Goal: Information Seeking & Learning: Learn about a topic

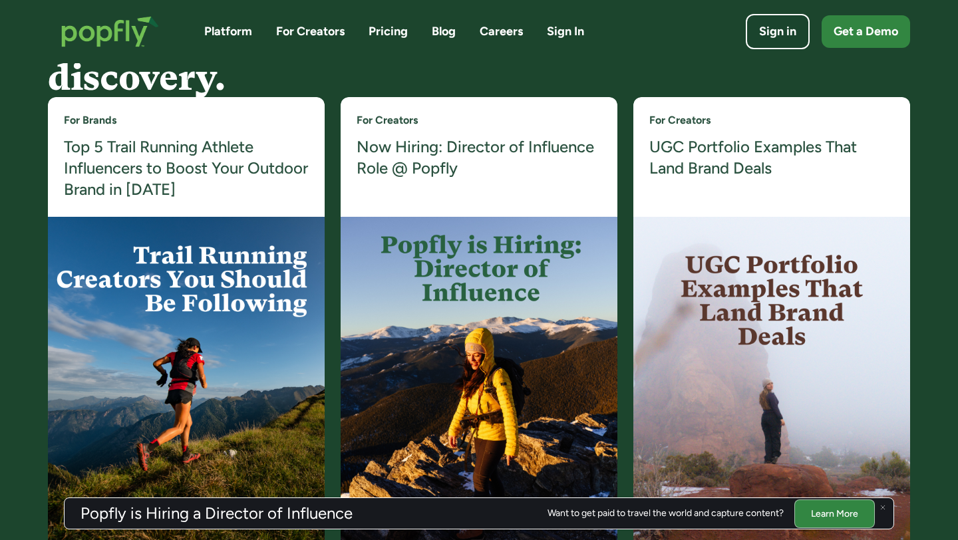
scroll to position [2573, 0]
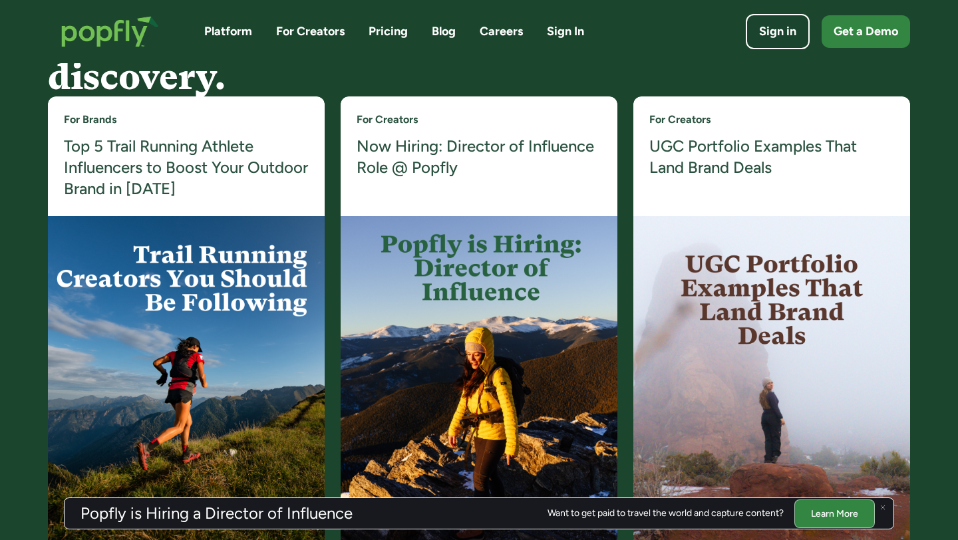
click at [461, 264] on img at bounding box center [479, 382] width 277 height 333
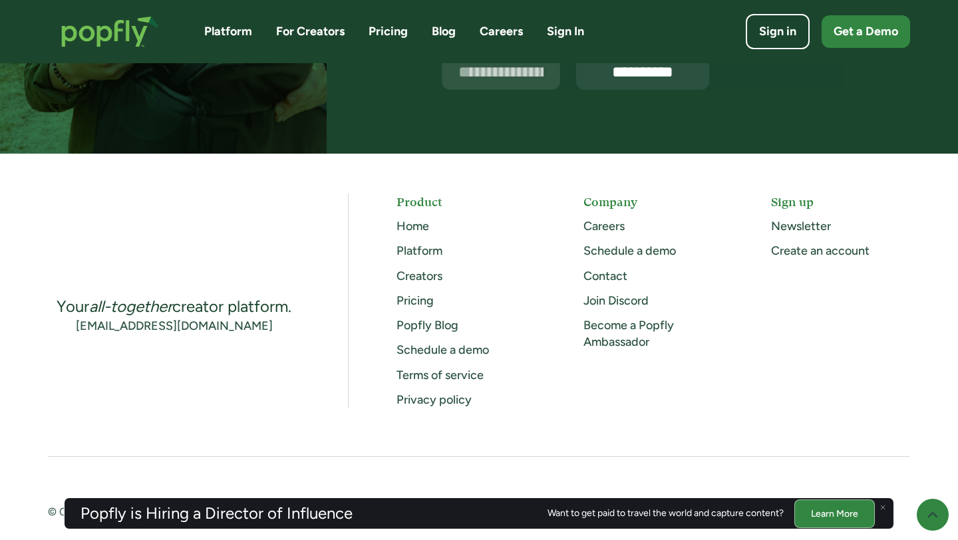
scroll to position [3514, 0]
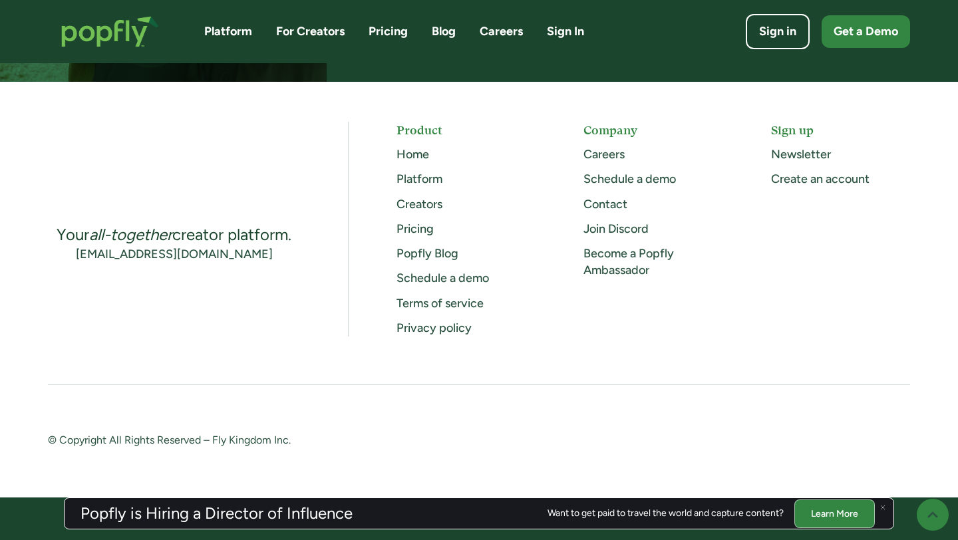
click at [661, 148] on div "Careers" at bounding box center [653, 154] width 139 height 17
click at [611, 152] on link "Careers" at bounding box center [604, 154] width 41 height 15
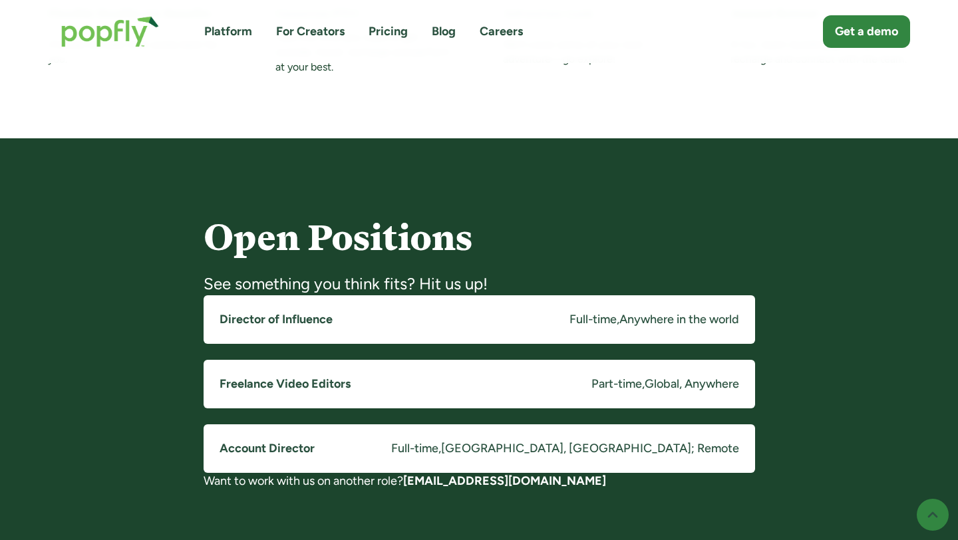
scroll to position [888, 0]
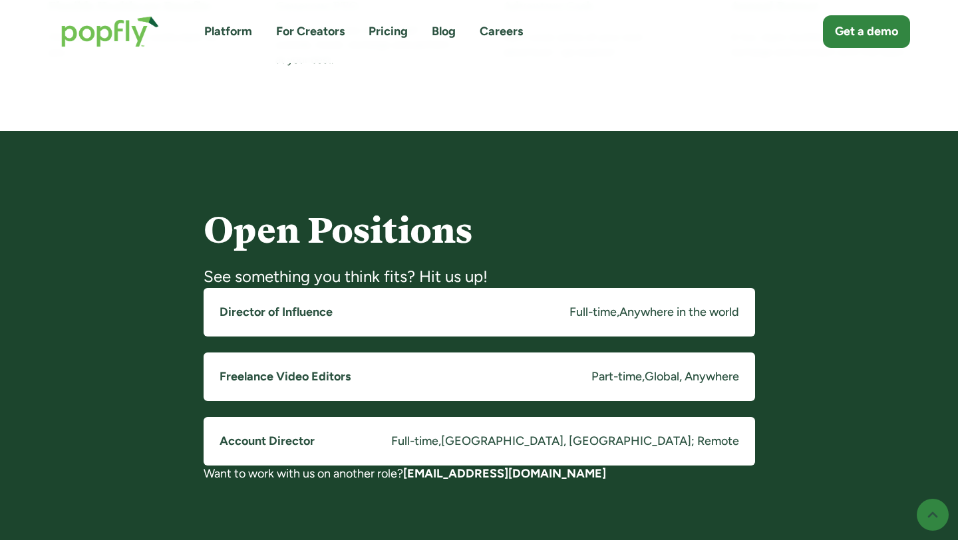
click at [622, 317] on div "Anywhere in the world" at bounding box center [680, 312] width 120 height 17
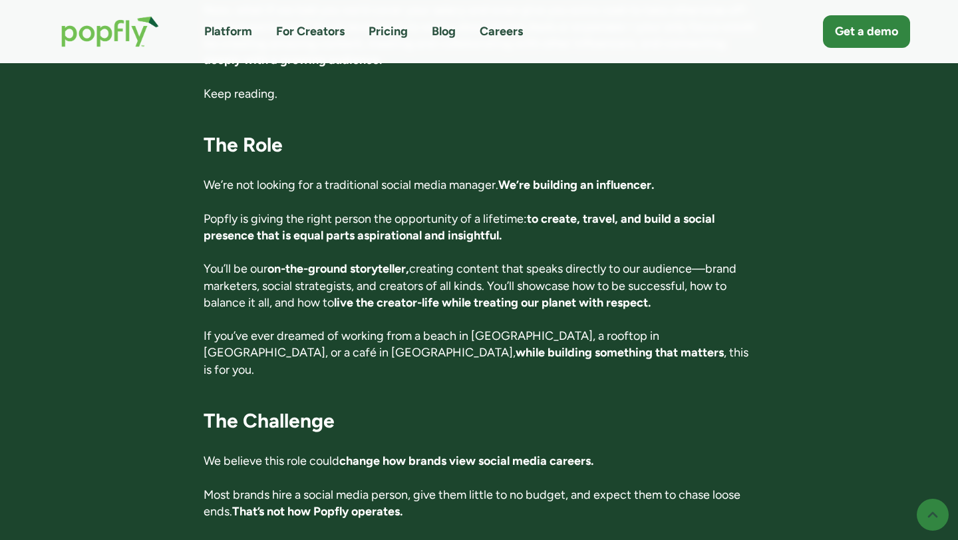
scroll to position [549, 0]
